Goal: Information Seeking & Learning: Learn about a topic

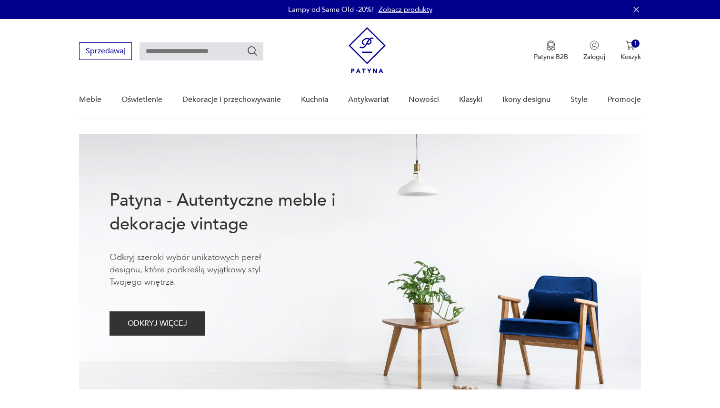
click at [313, 149] on div "Patyna - Autentyczne meble i dekoracje vintage Odkryj szeroki wybór unikatowych…" at bounding box center [264, 261] width 310 height 255
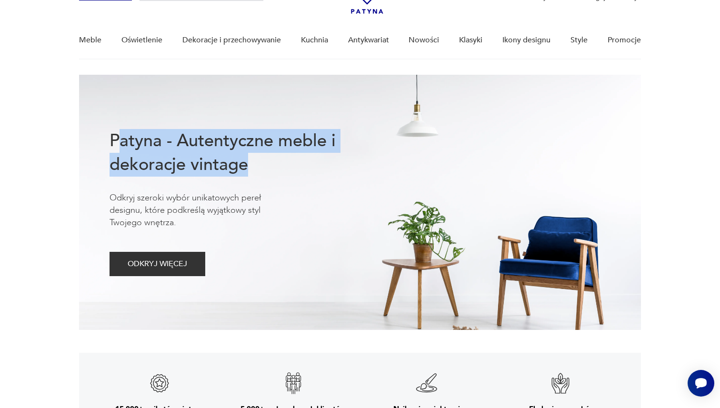
drag, startPoint x: 117, startPoint y: 139, endPoint x: 385, endPoint y: 199, distance: 275.1
click at [385, 199] on div "Patyna - Autentyczne meble i dekoracje vintage Odkryj szeroki wybór unikatowych…" at bounding box center [264, 202] width 310 height 255
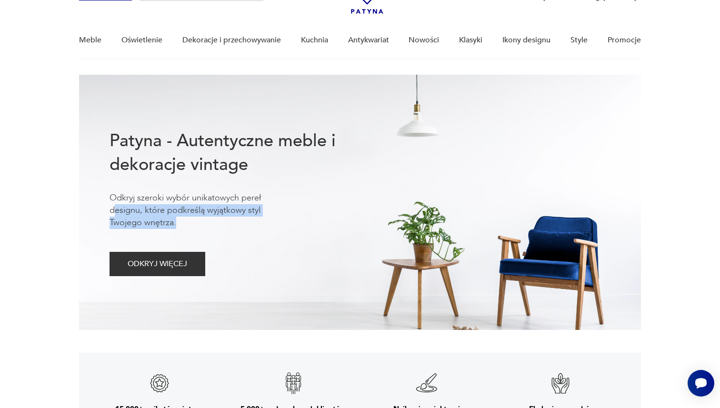
drag, startPoint x: 221, startPoint y: 226, endPoint x: 110, endPoint y: 212, distance: 111.8
click at [110, 212] on p "Odkryj szeroki wybór unikatowych pereł designu, które podkreślą wyjątkowy styl …" at bounding box center [199, 210] width 181 height 37
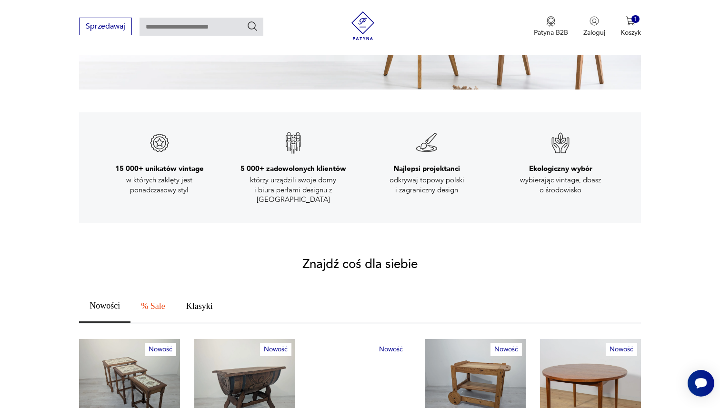
scroll to position [302, 0]
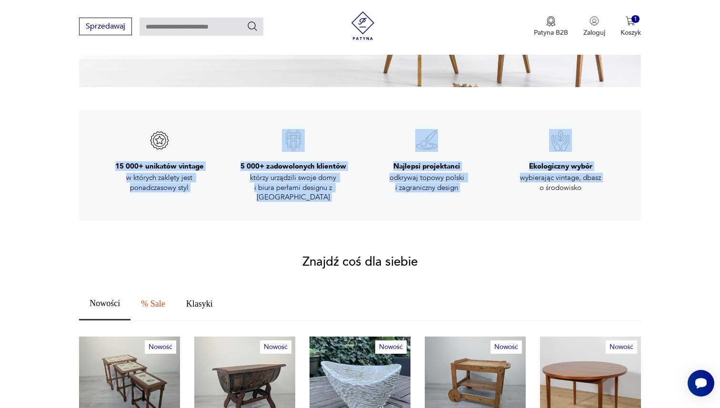
drag, startPoint x: 94, startPoint y: 122, endPoint x: 643, endPoint y: 181, distance: 552.3
click at [643, 181] on div "15 000+ unikatów vintage w których zaklęty jest ponadczasowy styl 5 000+ zadowo…" at bounding box center [360, 165] width 720 height 111
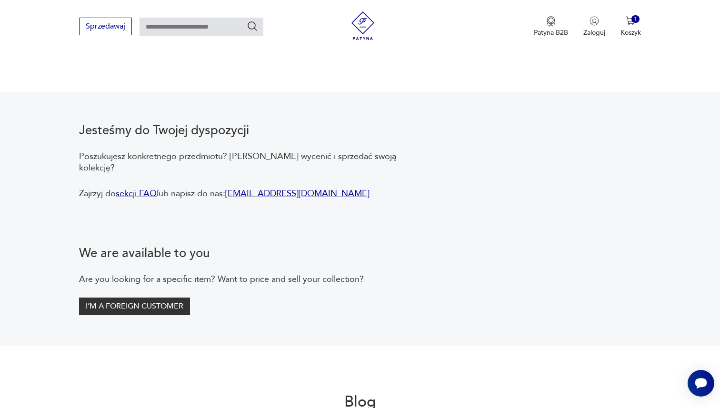
scroll to position [1699, 0]
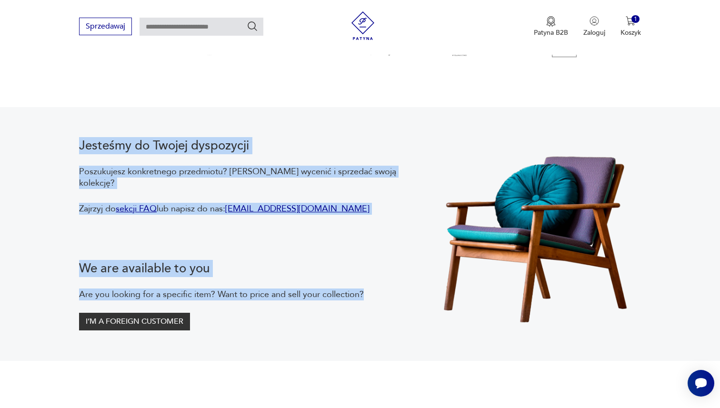
drag, startPoint x: 60, startPoint y: 121, endPoint x: 407, endPoint y: 269, distance: 376.9
click at [407, 269] on section "Jesteśmy do Twojej dyspozycji Poszukujesz konkretnego przedmiotu? [PERSON_NAME]…" at bounding box center [360, 234] width 720 height 254
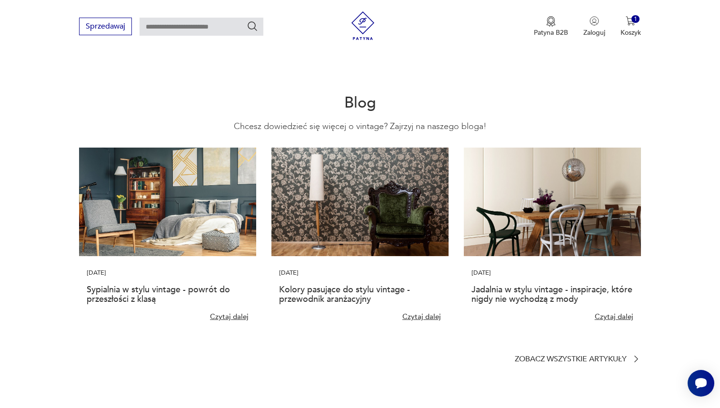
scroll to position [1972, 0]
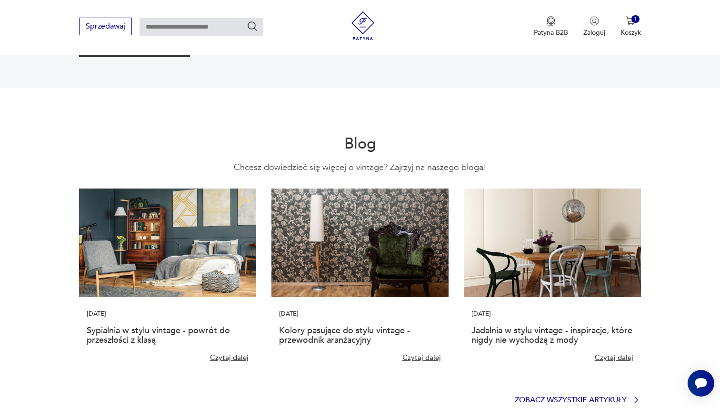
click at [592, 397] on p "Zobacz wszystkie artykuły" at bounding box center [570, 400] width 112 height 6
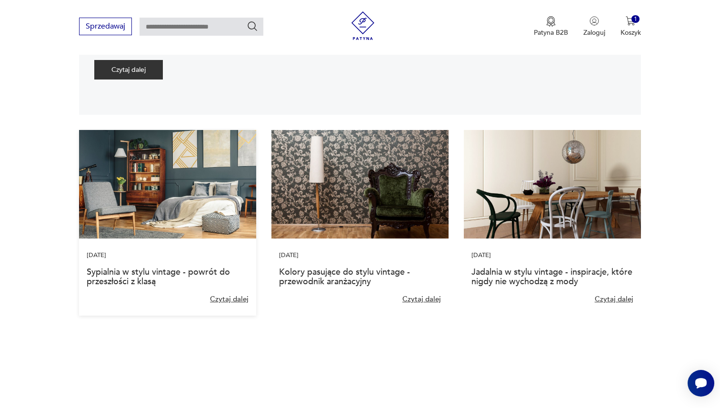
scroll to position [253, 0]
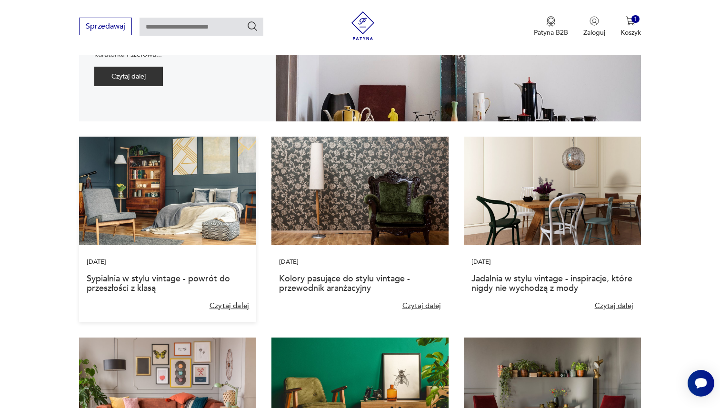
click at [227, 302] on link "Czytaj dalej" at bounding box center [229, 306] width 40 height 10
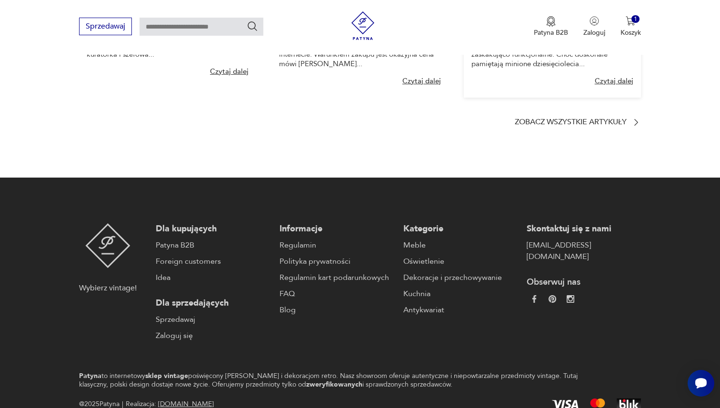
scroll to position [2104, 0]
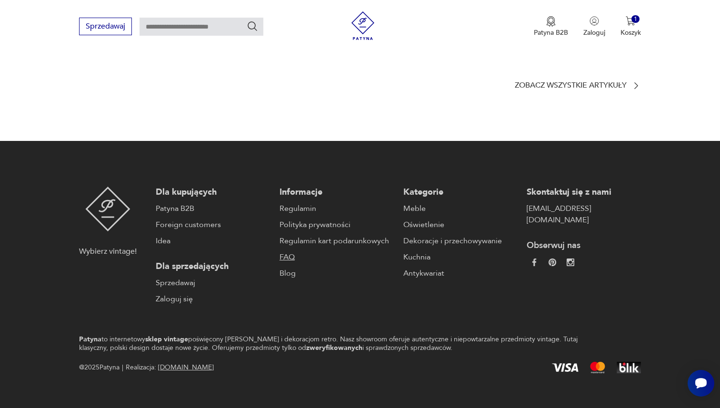
click at [286, 251] on link "FAQ" at bounding box center [336, 256] width 114 height 11
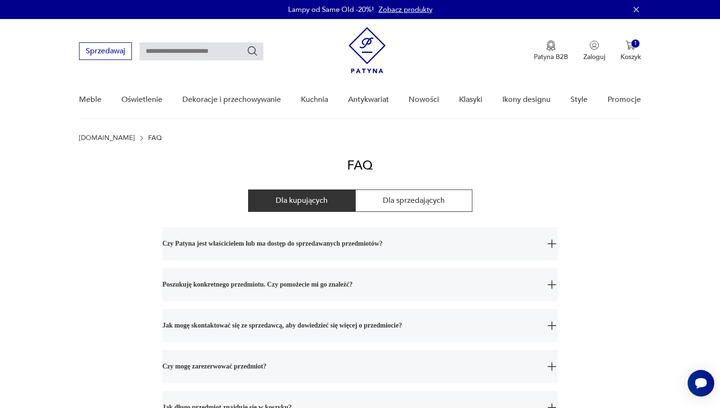
click at [368, 51] on img at bounding box center [366, 50] width 37 height 46
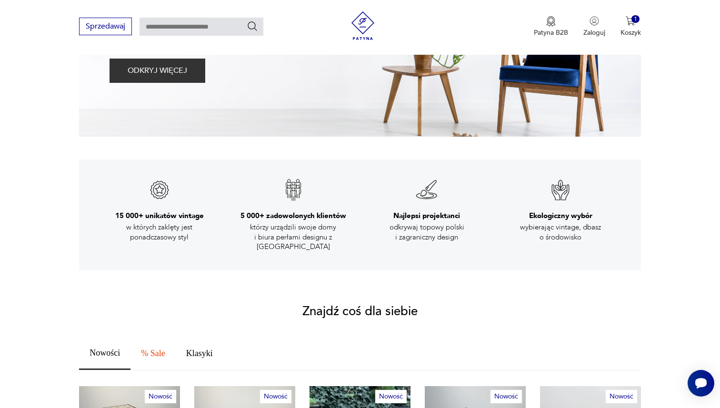
scroll to position [257, 0]
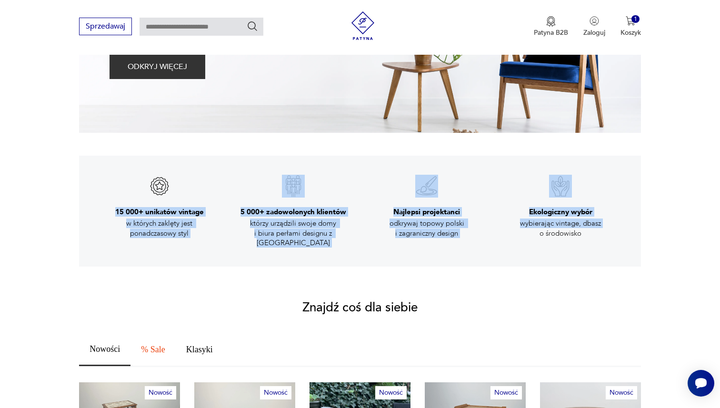
drag, startPoint x: 117, startPoint y: 195, endPoint x: 629, endPoint y: 225, distance: 513.0
click at [629, 225] on div "15 000+ unikatów vintage w których zaklęty jest ponadczasowy styl 5 000+ zadowo…" at bounding box center [359, 211] width 561 height 111
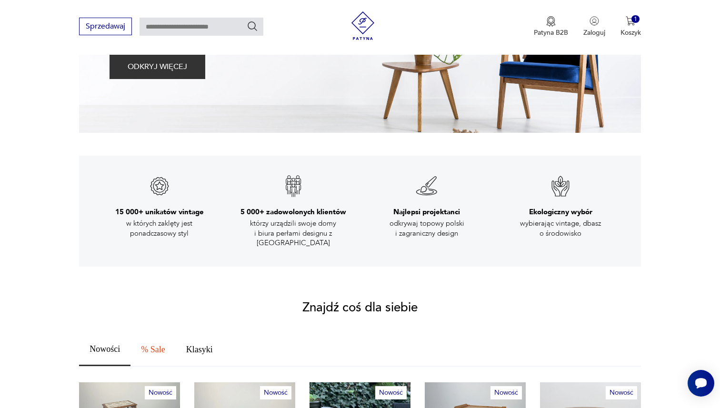
click at [629, 235] on div "15 000+ unikatów vintage w których zaklęty jest ponadczasowy styl 5 000+ zadowo…" at bounding box center [359, 211] width 561 height 111
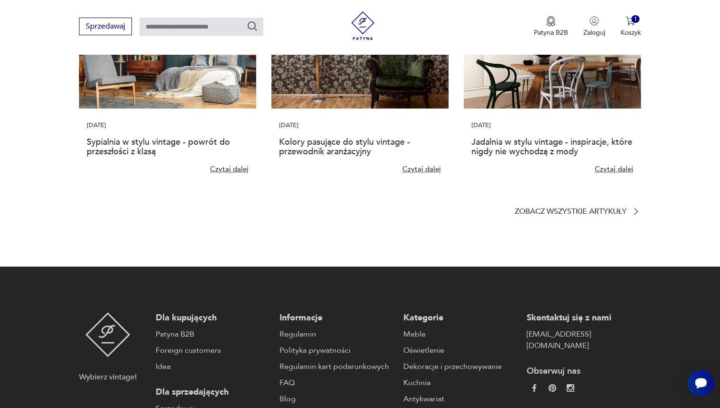
scroll to position [2273, 0]
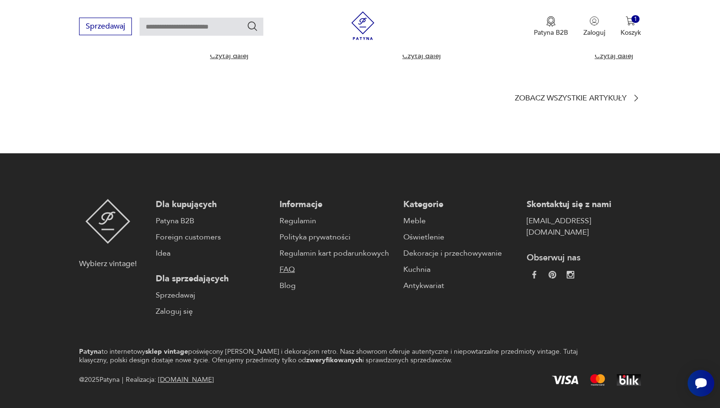
click at [284, 264] on link "FAQ" at bounding box center [336, 269] width 114 height 11
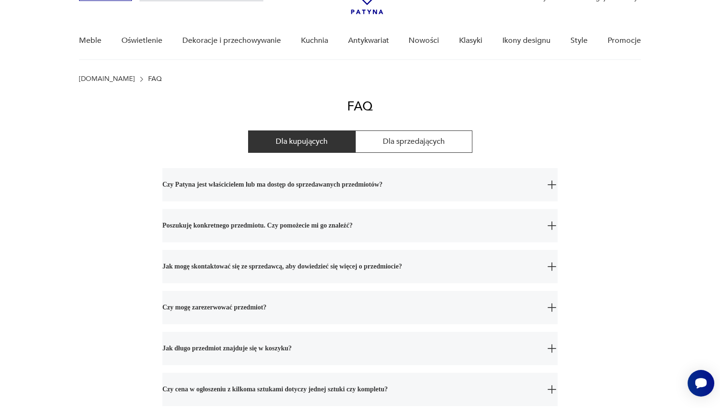
scroll to position [61, 0]
